Goal: Task Accomplishment & Management: Manage account settings

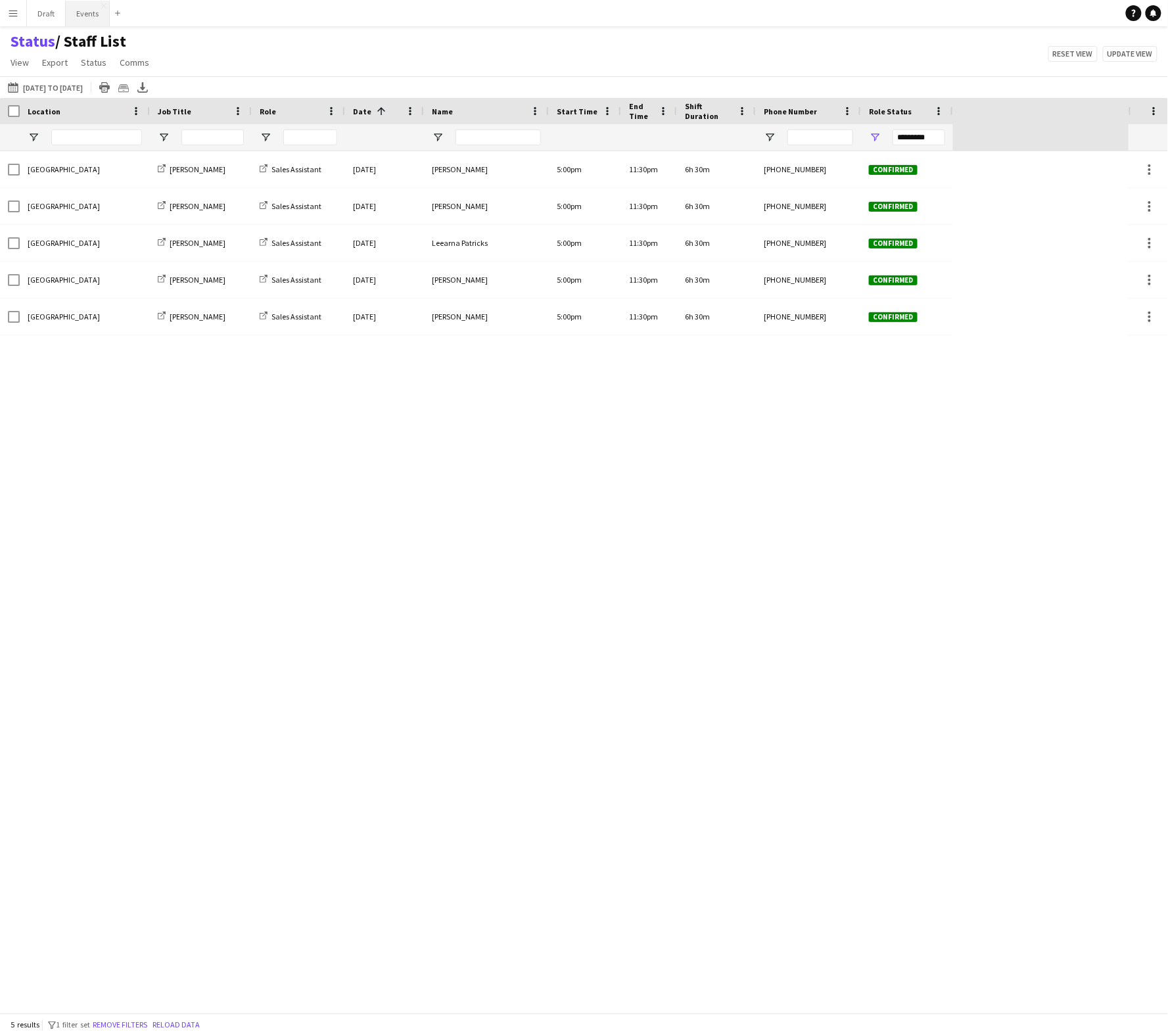
click at [84, 9] on button "Events Close" at bounding box center [87, 14] width 44 height 26
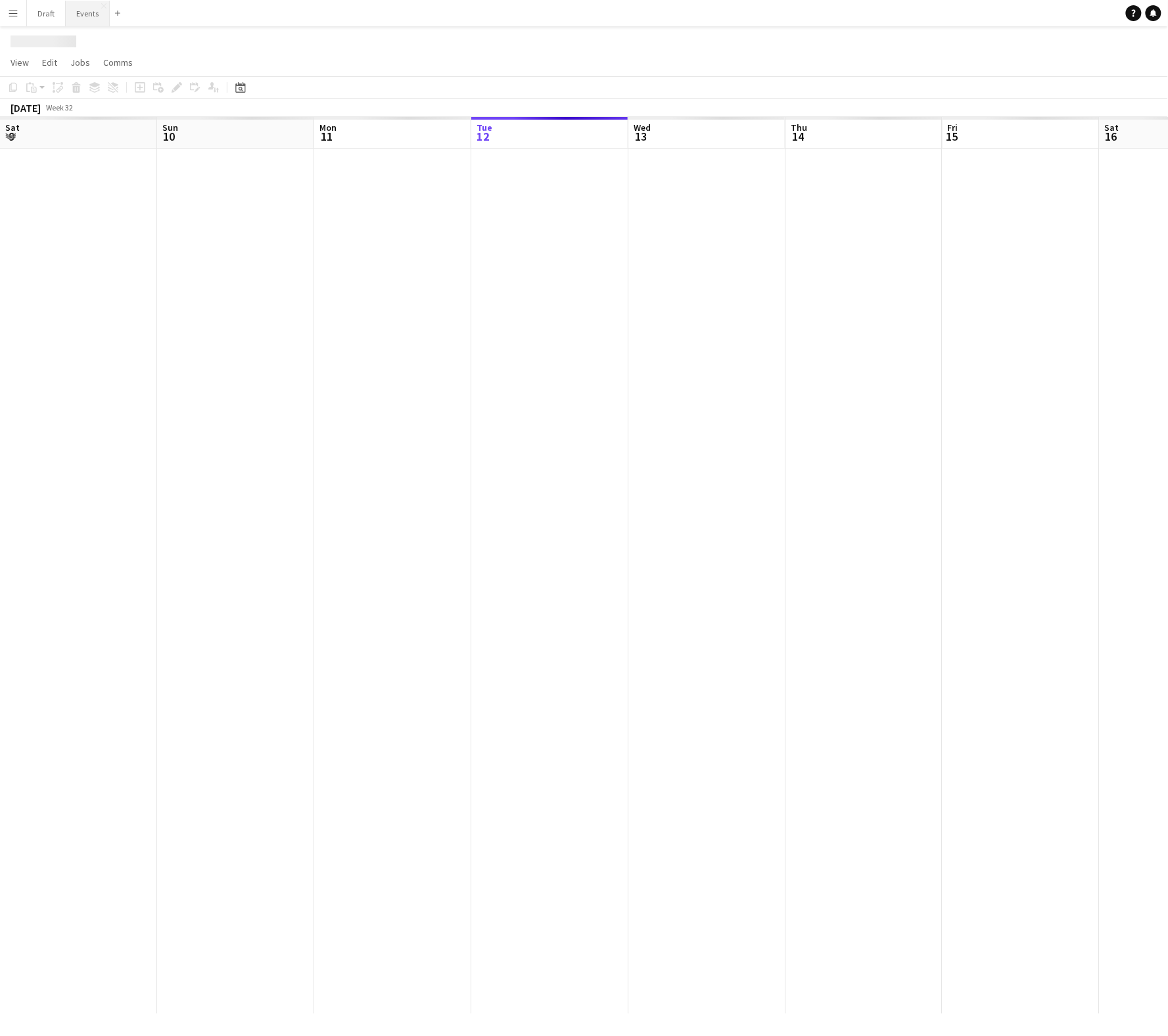
scroll to position [0, 313]
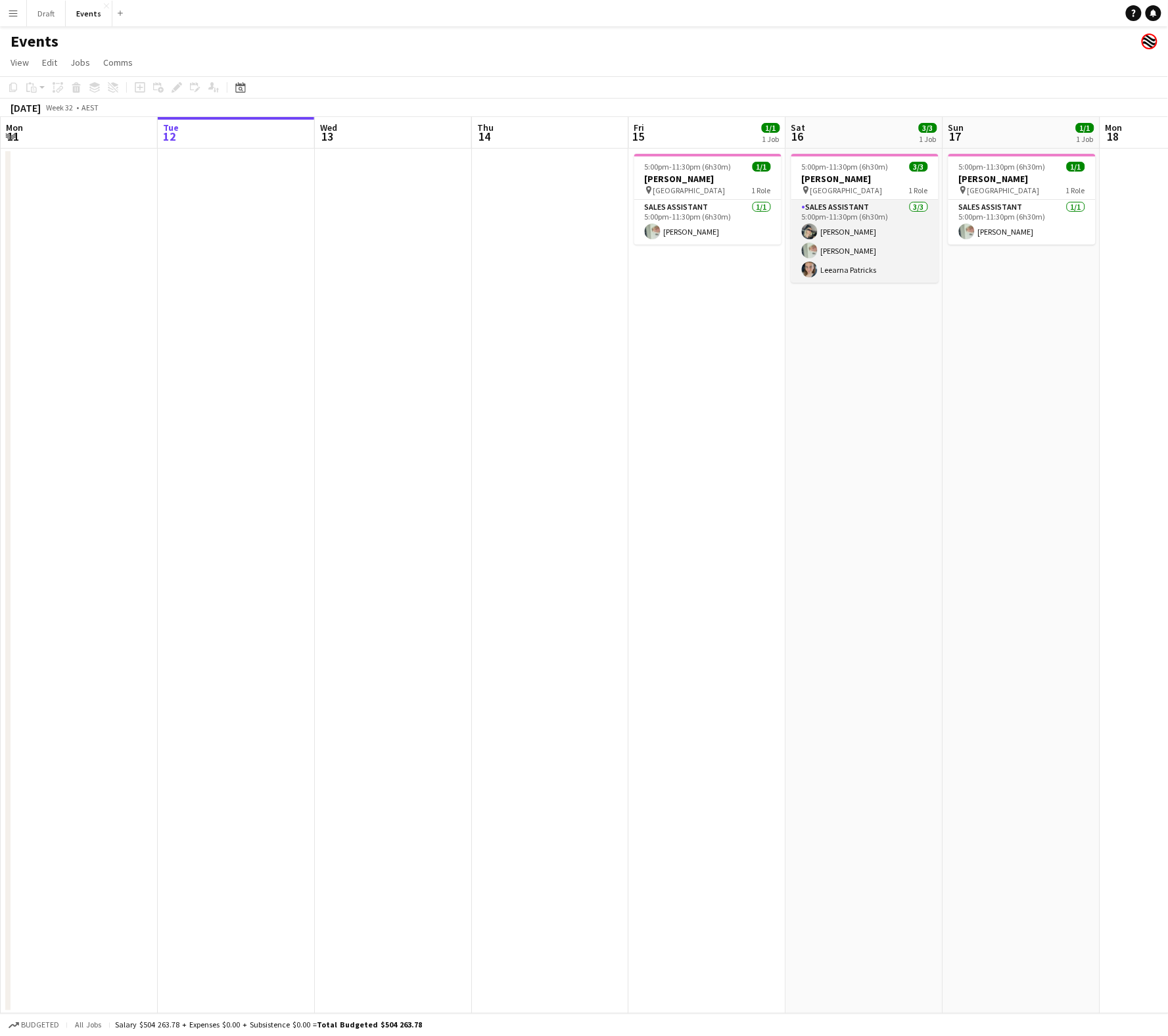
click at [881, 209] on app-card-role "Sales Assistant [DATE] 5:00pm-11:30pm (6h30m) [PERSON_NAME] [PERSON_NAME] Leear…" at bounding box center [865, 241] width 147 height 83
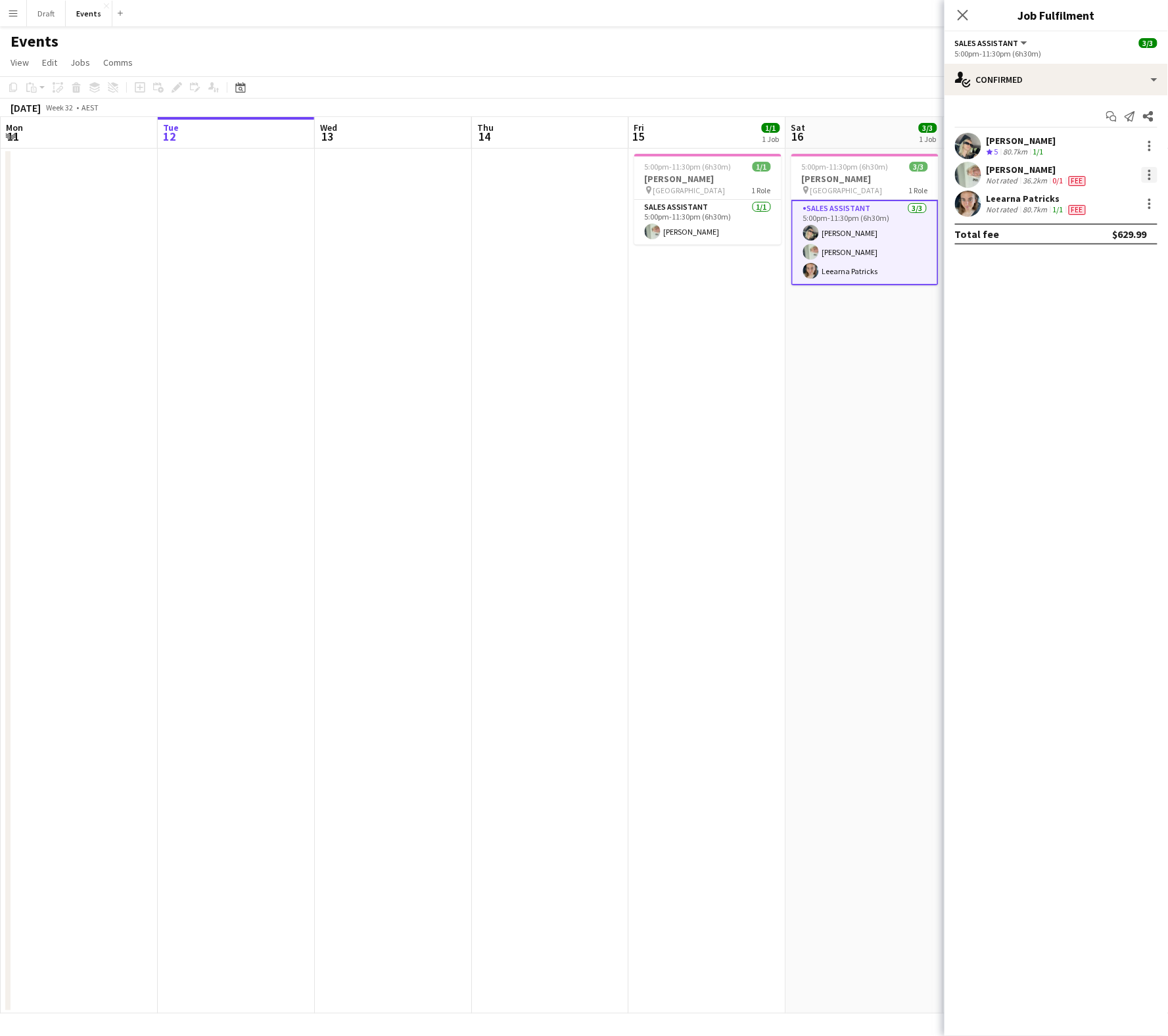
click at [1154, 168] on div at bounding box center [1149, 175] width 16 height 16
click at [1105, 322] on span "Remove" at bounding box center [1086, 324] width 40 height 11
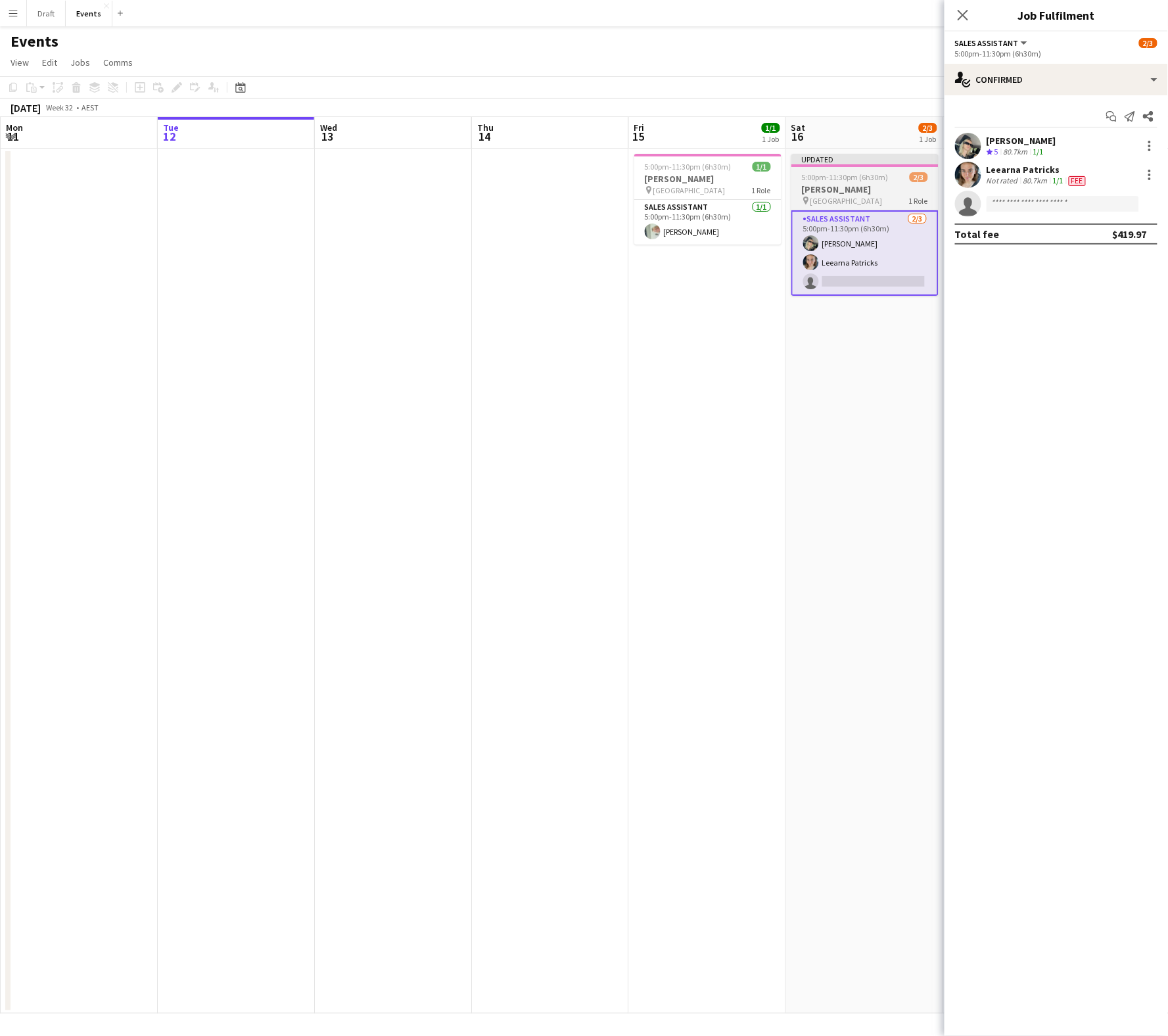
click at [866, 183] on h3 "[PERSON_NAME]" at bounding box center [865, 189] width 147 height 12
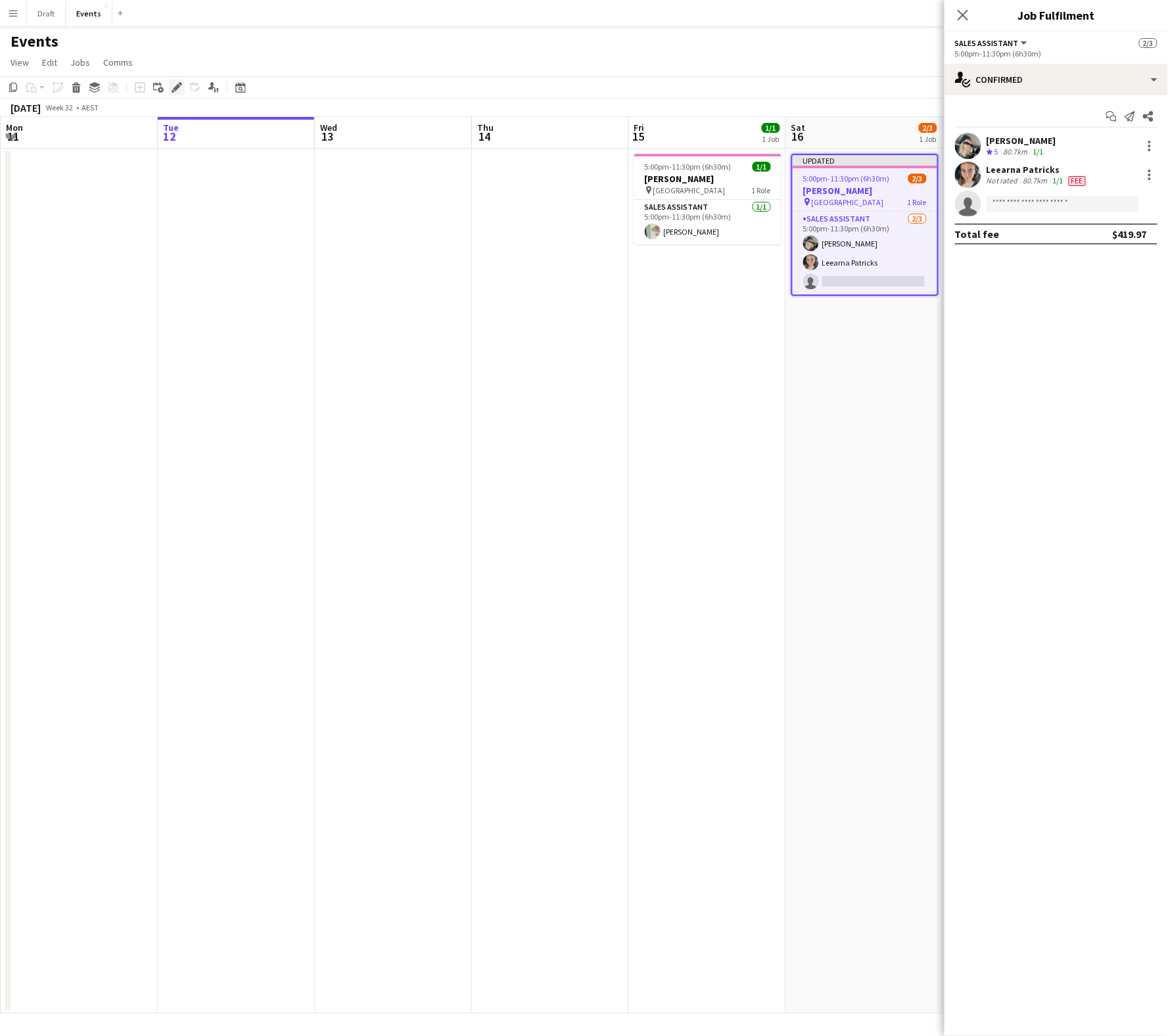
click at [175, 85] on icon at bounding box center [176, 88] width 7 height 7
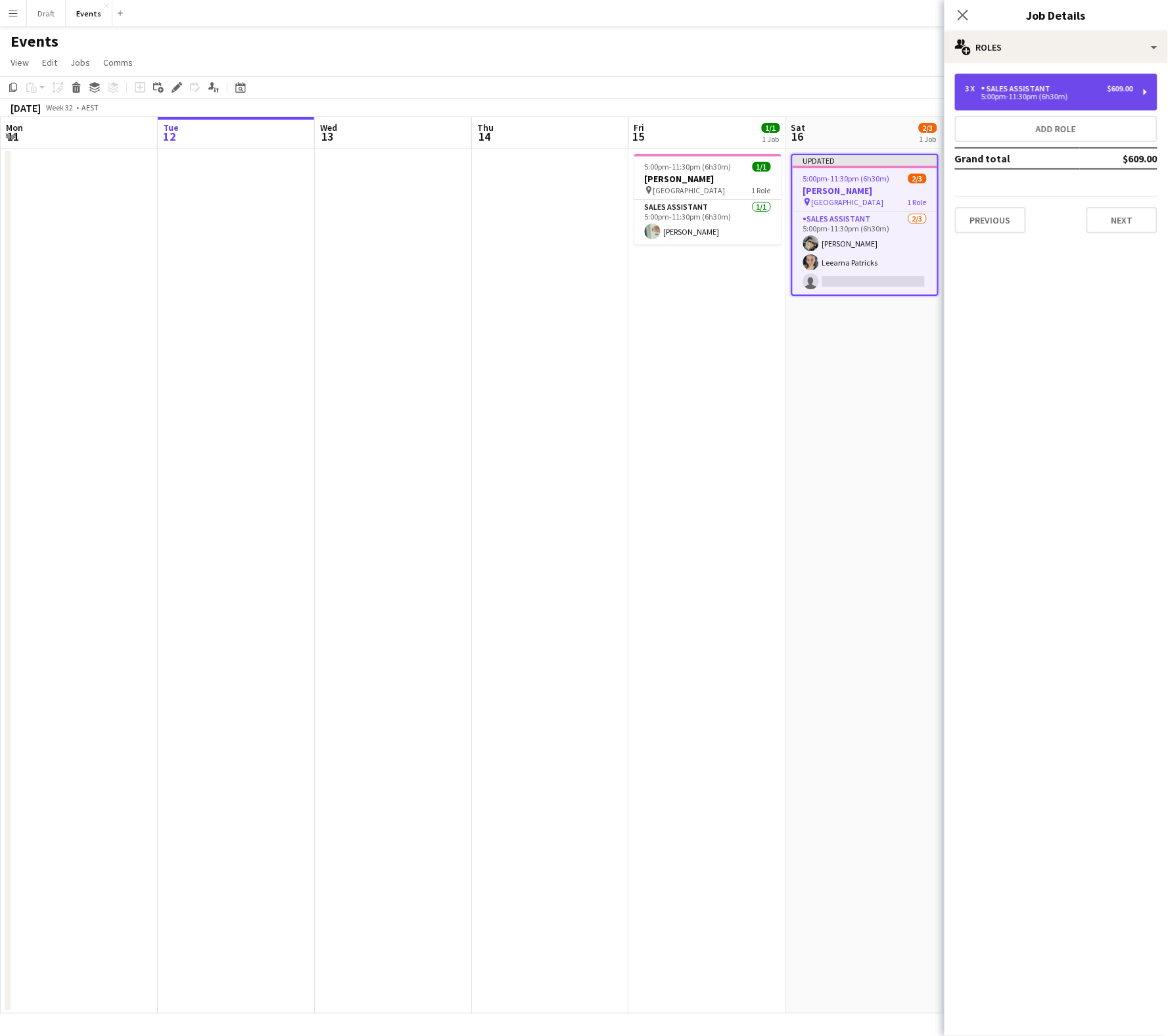
click at [1057, 93] on div "5:00pm-11:30pm (6h30m)" at bounding box center [1049, 96] width 167 height 6
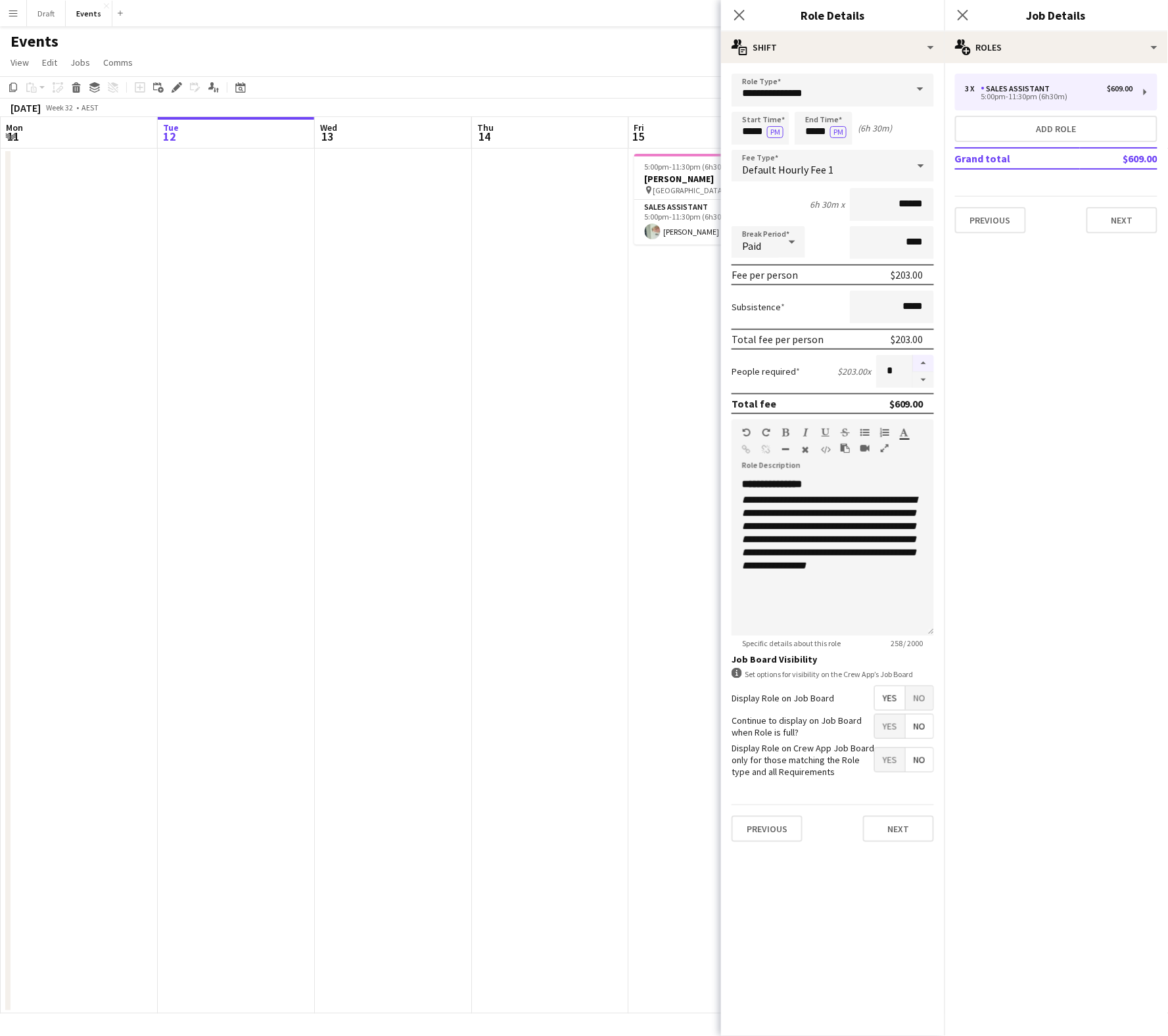
click at [925, 358] on button "button" at bounding box center [923, 364] width 21 height 17
click at [925, 378] on button "button" at bounding box center [923, 380] width 21 height 17
type input "*"
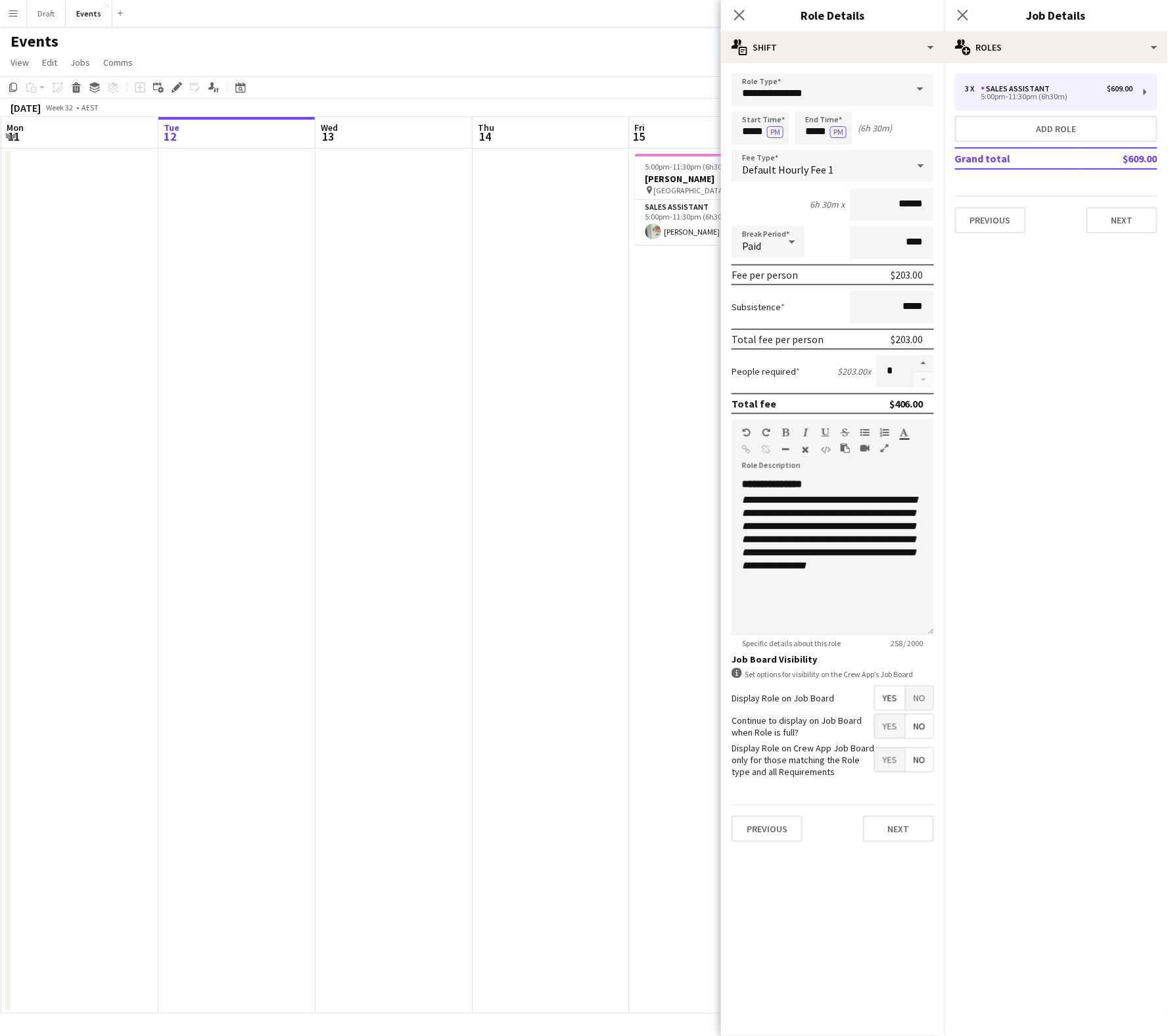
click at [654, 479] on app-date-cell "5:00pm-11:30pm (6h30m) 1/1 [PERSON_NAME] pin [GEOGRAPHIC_DATA] 1 Role Sales Ass…" at bounding box center [708, 581] width 157 height 865
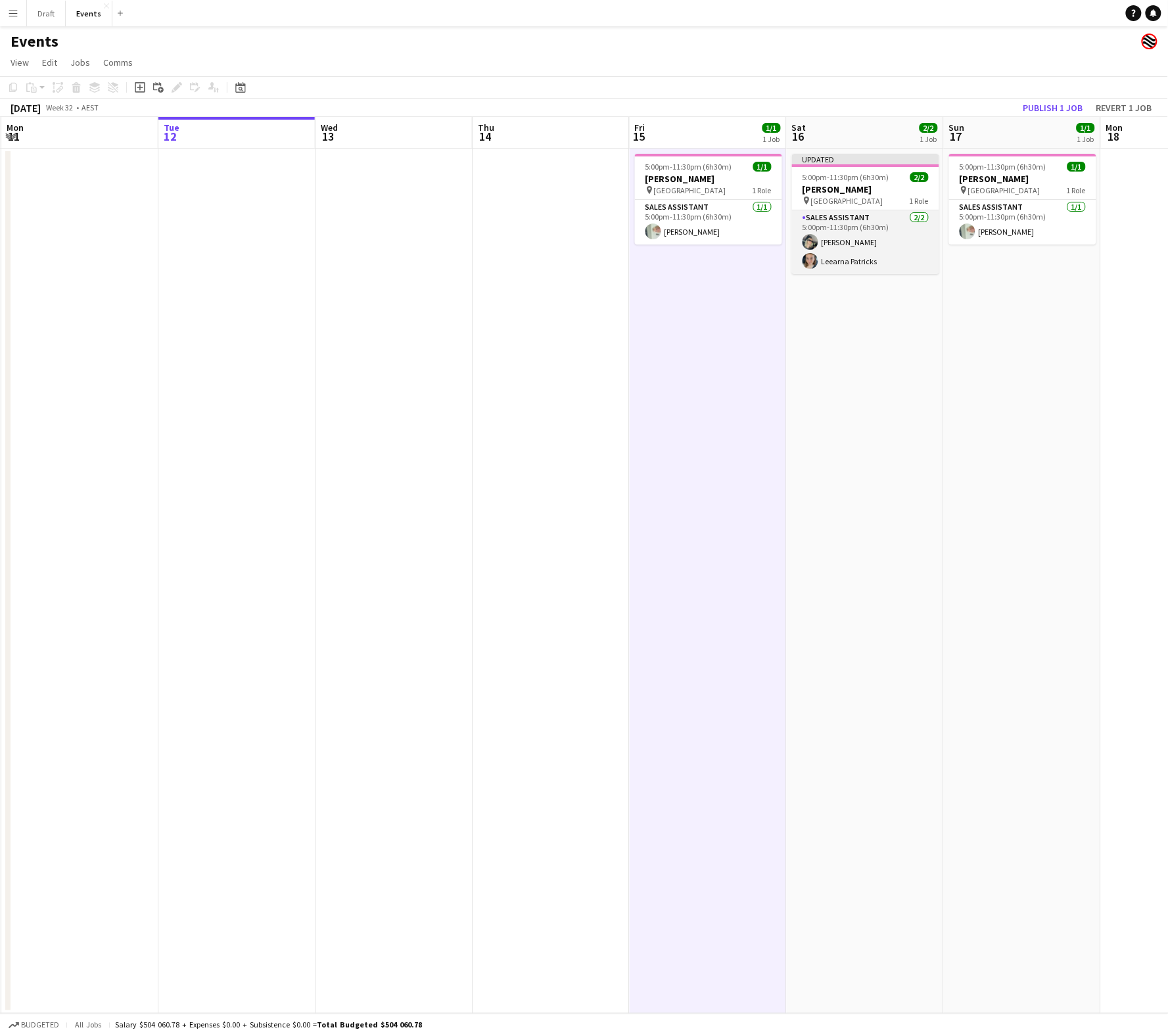
click at [881, 217] on app-card-role "Sales Assistant [DATE] 5:00pm-11:30pm (6h30m) [PERSON_NAME]" at bounding box center [866, 242] width 147 height 64
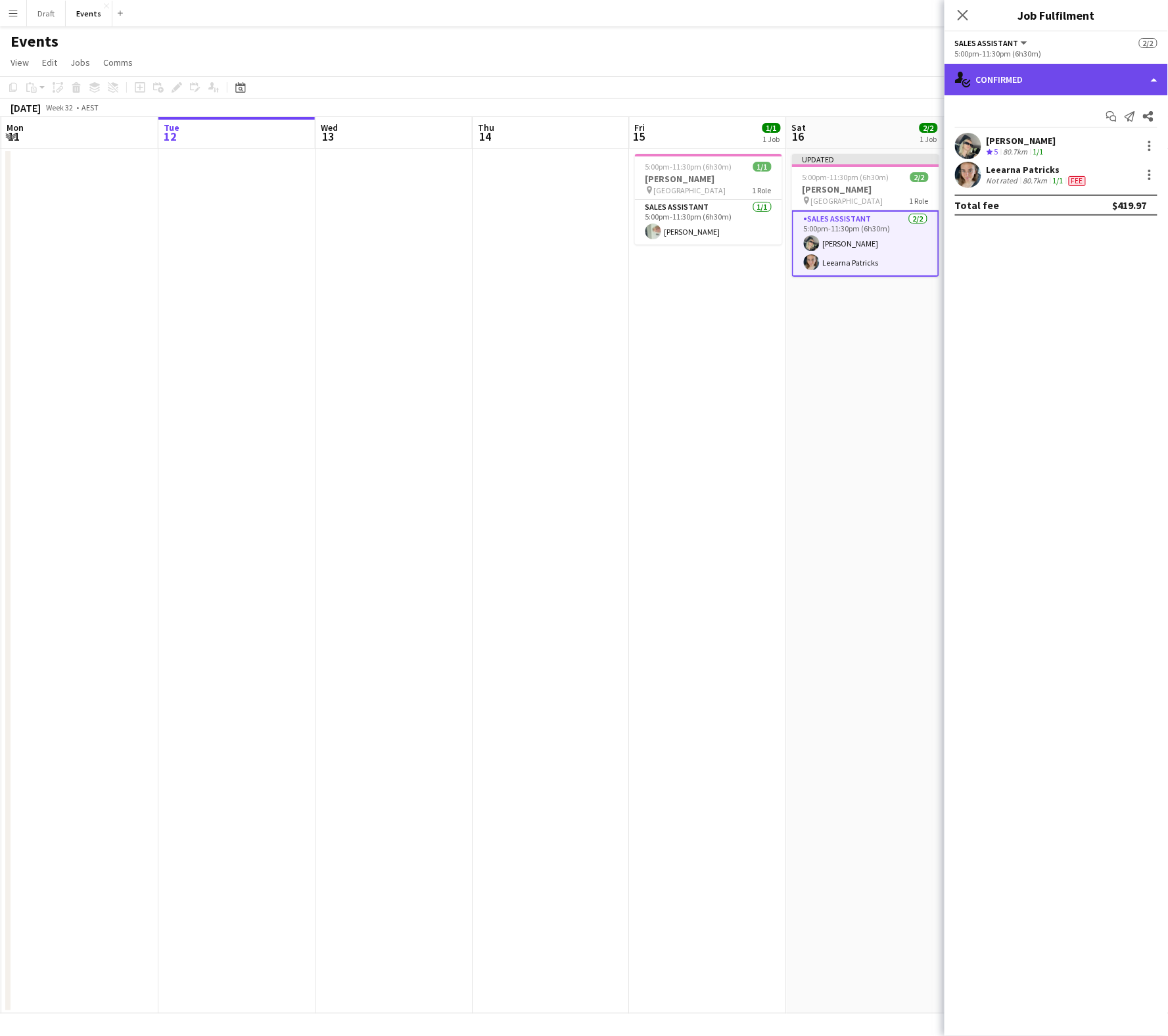
click at [1115, 79] on div "single-neutral-actions-check-2 Confirmed" at bounding box center [1056, 79] width 224 height 32
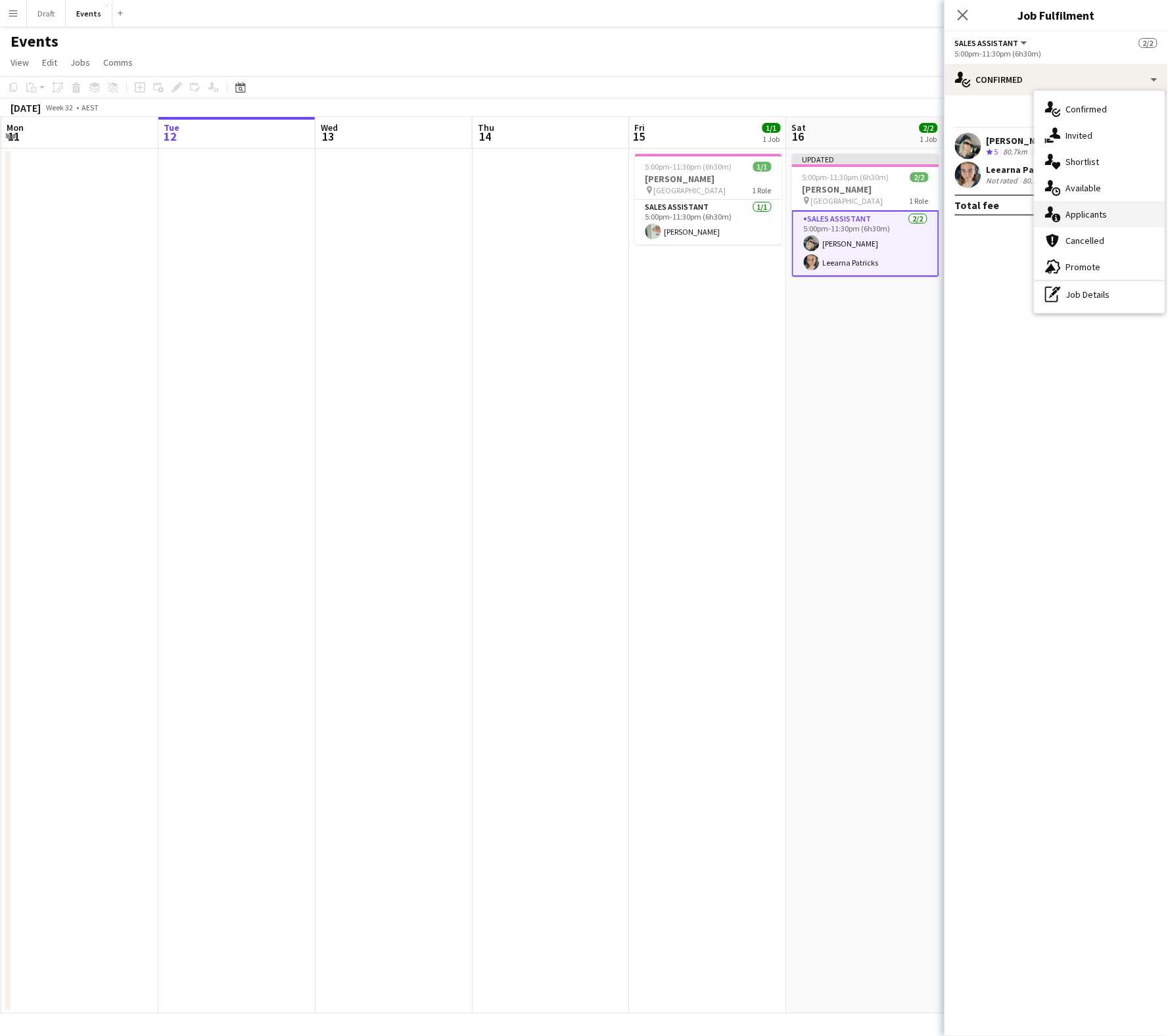
click at [1100, 212] on div "single-neutral-actions-information Applicants" at bounding box center [1099, 214] width 130 height 26
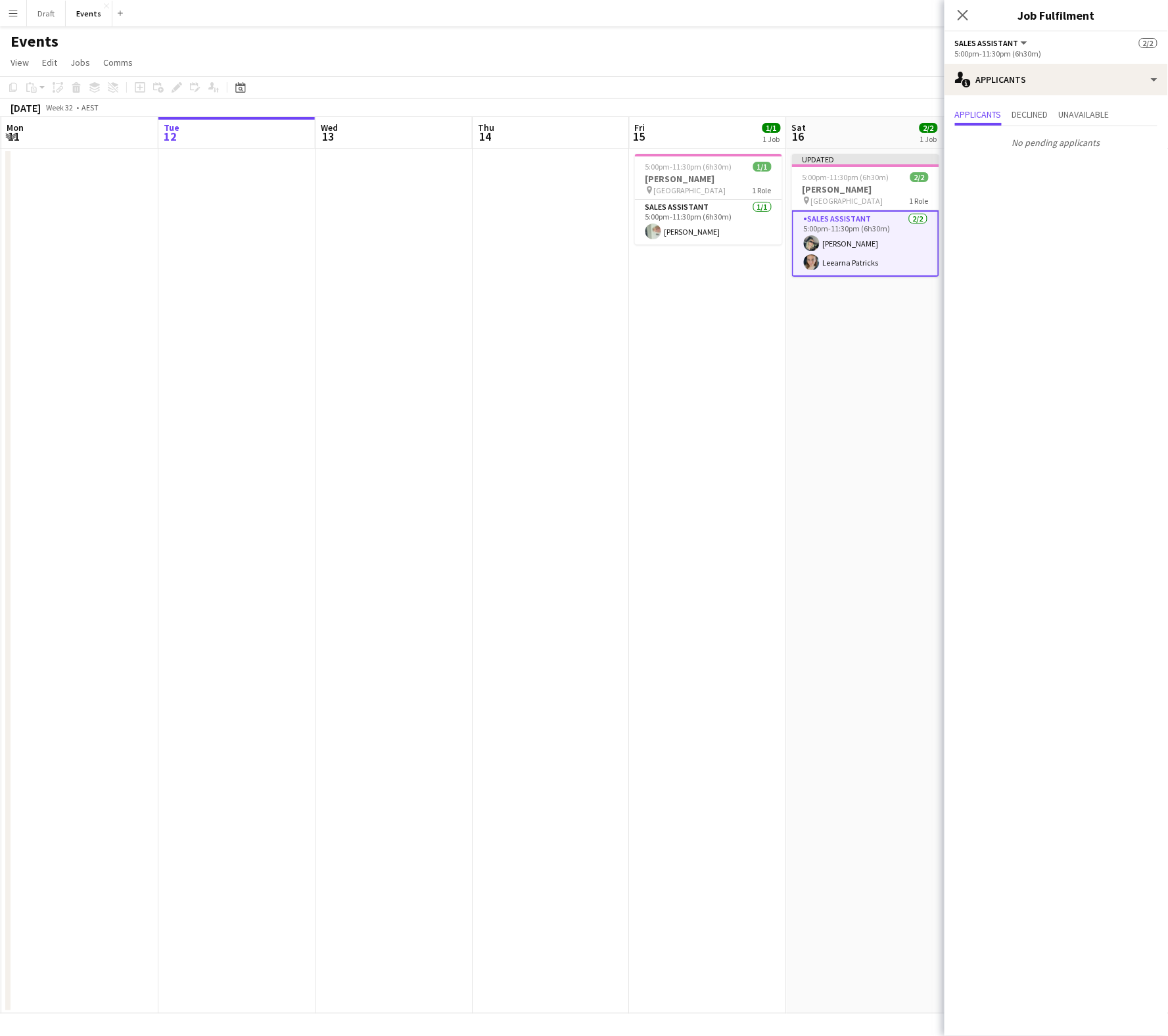
scroll to position [0, 312]
click at [880, 356] on app-date-cell "Updated 5:00pm-11:30pm (6h30m) 2/2 [PERSON_NAME] pin Brisbane Entertainment Cen…" at bounding box center [866, 581] width 157 height 865
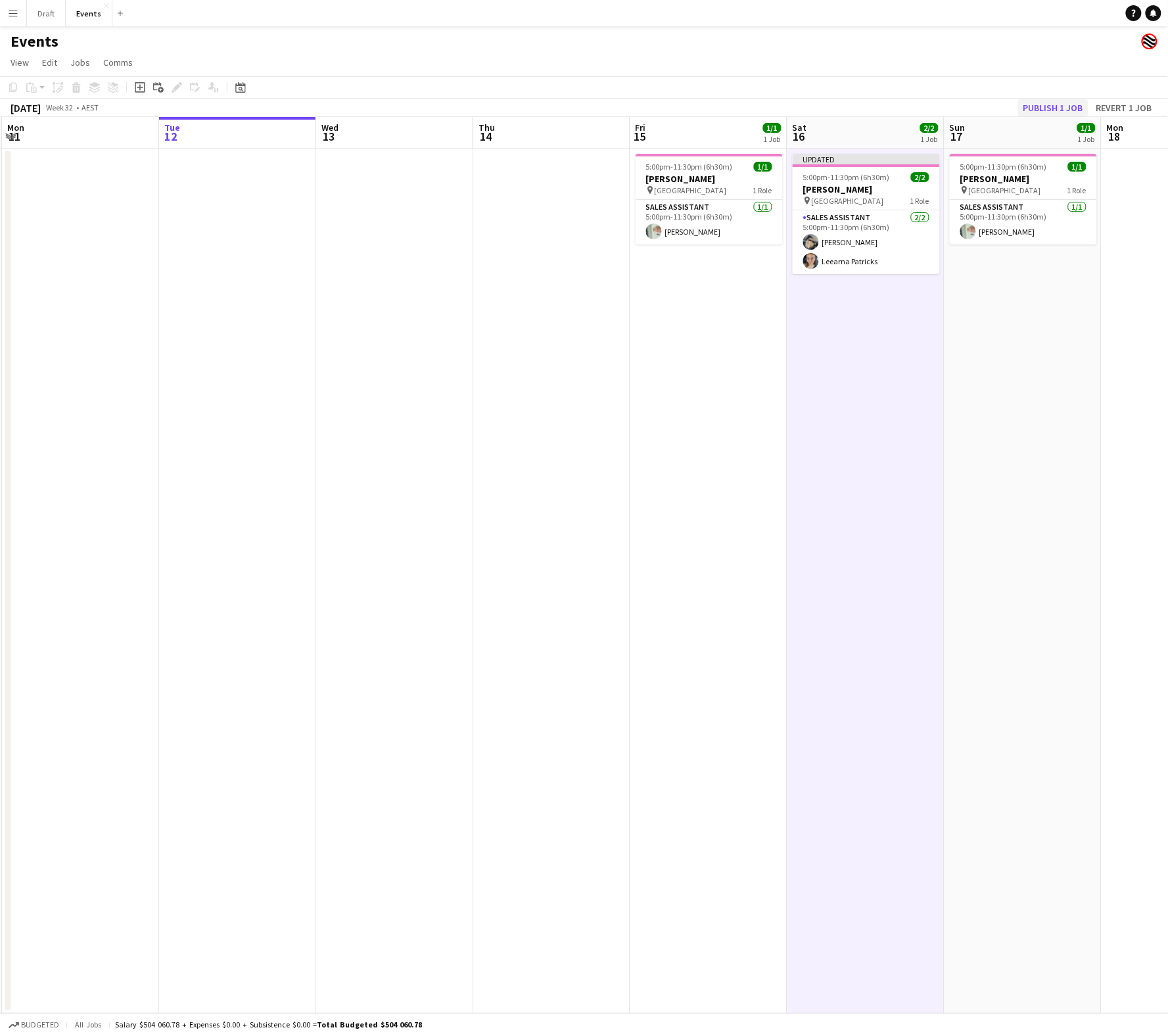
click at [1049, 110] on button "Publish 1 job" at bounding box center [1052, 108] width 70 height 17
click at [18, 12] on app-icon "Menu" at bounding box center [13, 13] width 11 height 11
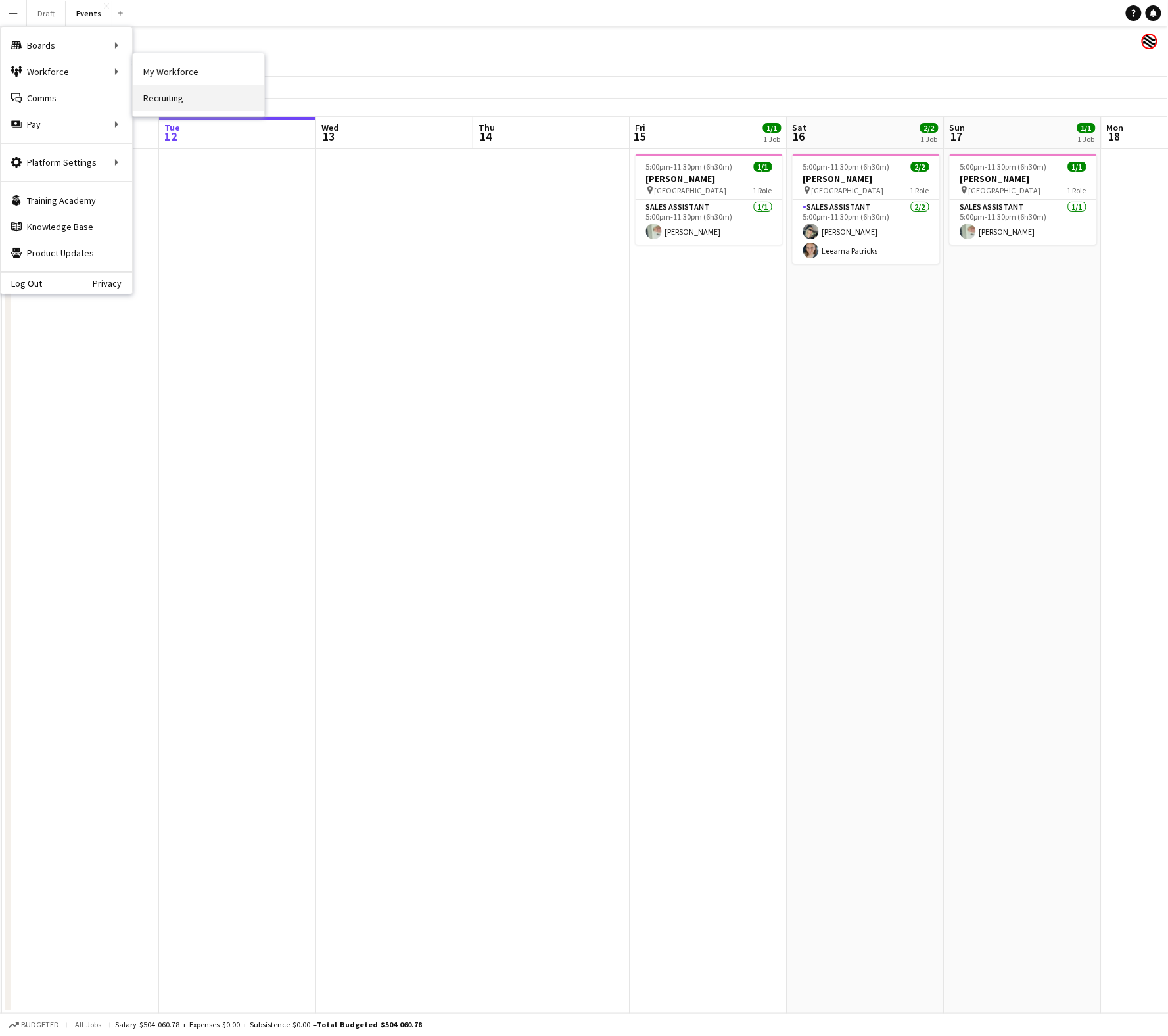
click at [165, 94] on link "Recruiting" at bounding box center [199, 97] width 131 height 26
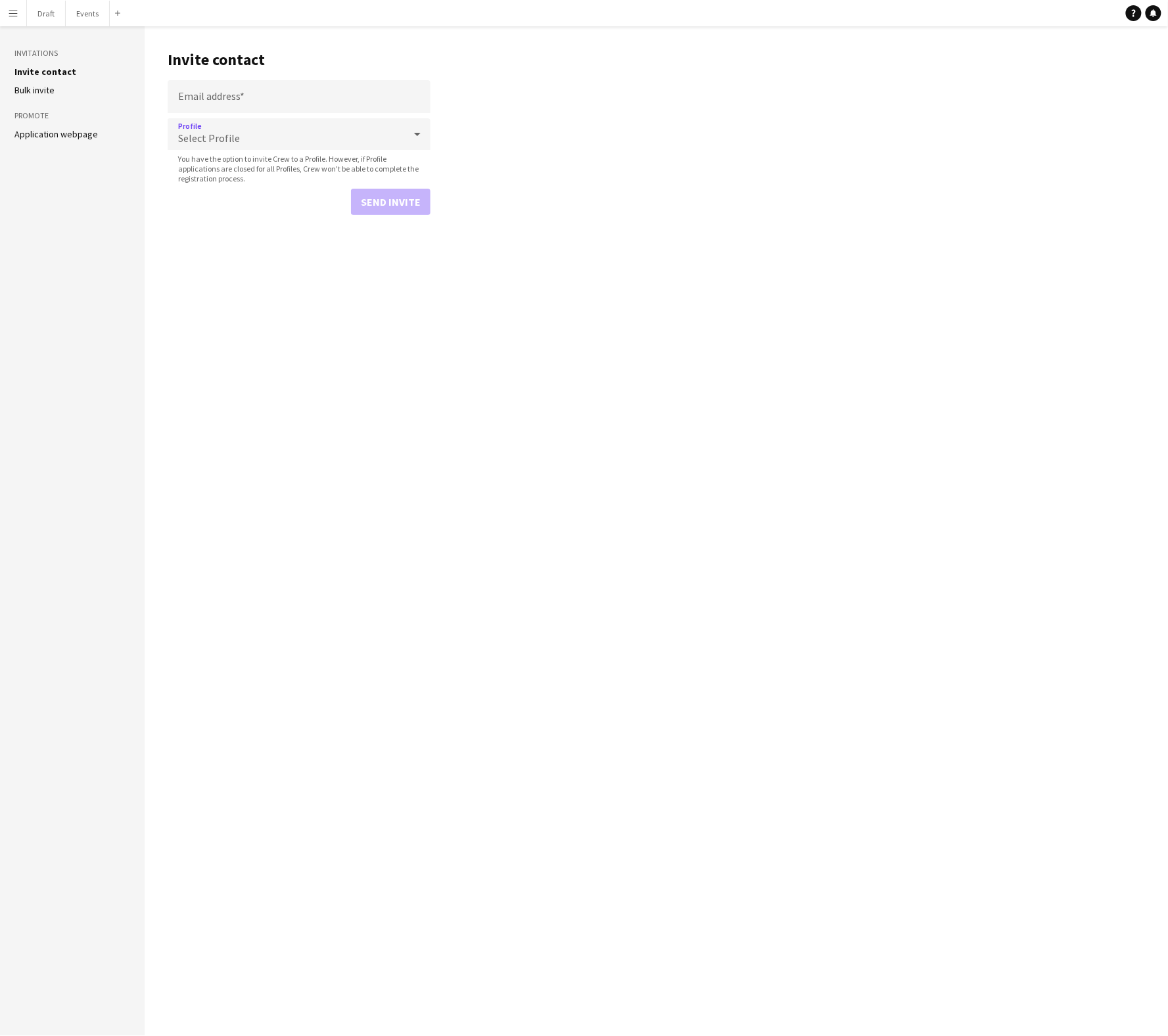
click at [418, 133] on icon at bounding box center [417, 134] width 6 height 4
